Goal: Find specific page/section: Find specific page/section

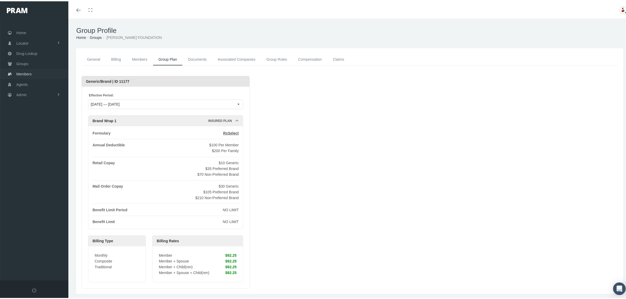
click at [21, 72] on span "Members" at bounding box center [23, 73] width 15 height 10
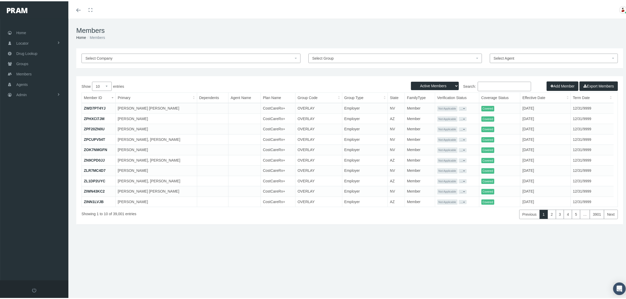
click at [502, 84] on input "Search:" at bounding box center [504, 84] width 53 height 9
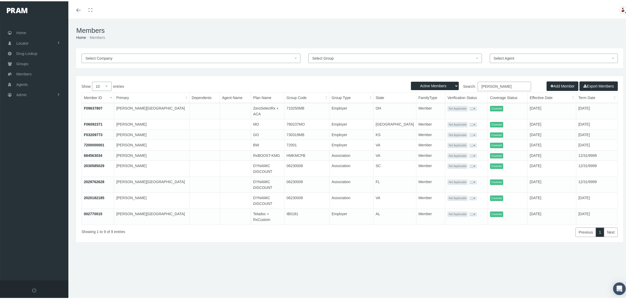
type input "akers"
click at [99, 144] on link "7200000001" at bounding box center [94, 144] width 21 height 4
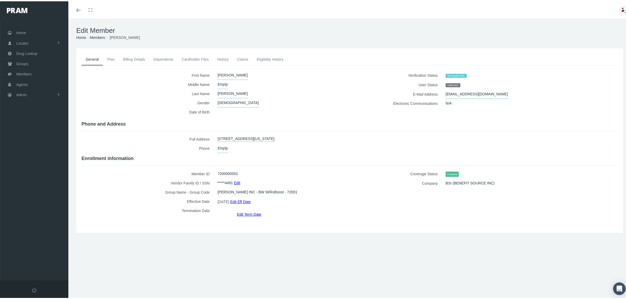
click at [276, 189] on span "[PERSON_NAME] INC - BW W/RxBoost - 72001" at bounding box center [258, 190] width 80 height 9
copy span "72001"
click at [25, 61] on span "Groups" at bounding box center [22, 63] width 12 height 10
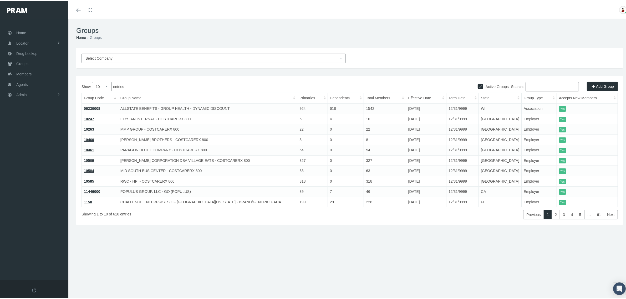
click at [526, 84] on input "Search:" at bounding box center [552, 85] width 53 height 9
paste input "72001"
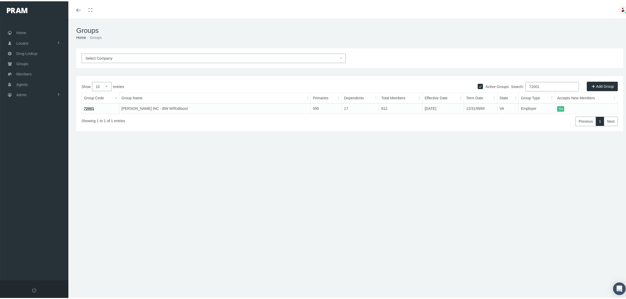
type input "72001"
click at [87, 107] on link "72001" at bounding box center [89, 107] width 10 height 4
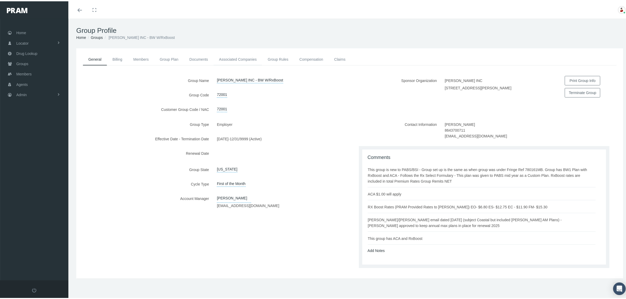
click at [245, 58] on link "Associated Companies" at bounding box center [237, 58] width 49 height 12
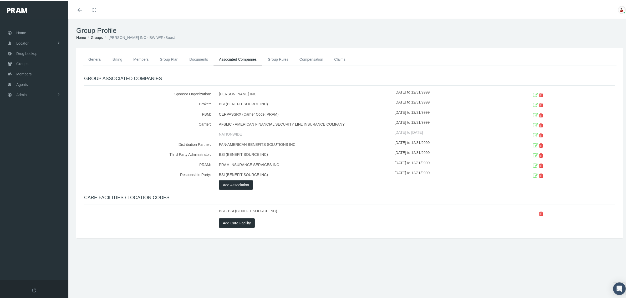
click at [93, 58] on link "General" at bounding box center [95, 58] width 24 height 12
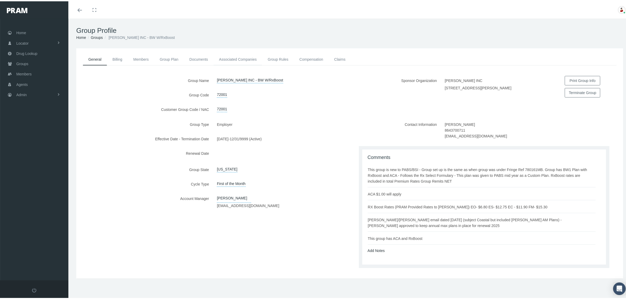
click at [235, 58] on link "Associated Companies" at bounding box center [237, 58] width 49 height 12
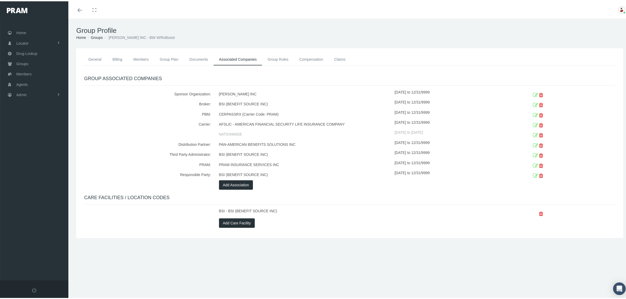
click at [382, 117] on div "CERPASSRX (Carrier Code: PRAM)" at bounding box center [305, 113] width 180 height 10
click at [404, 232] on div "General Billing Members Group Plan Documents Associated Companies Enrollment Hi…" at bounding box center [349, 142] width 547 height 190
